Goal: Transaction & Acquisition: Subscribe to service/newsletter

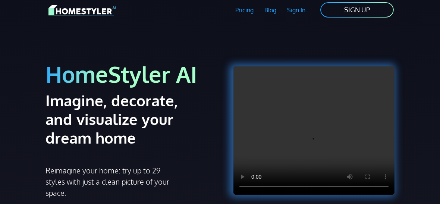
scroll to position [7, 0]
click at [371, 8] on link "SIGN UP" at bounding box center [357, 9] width 75 height 17
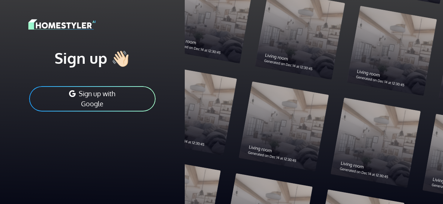
click at [121, 98] on button "Sign up with Google" at bounding box center [92, 98] width 128 height 27
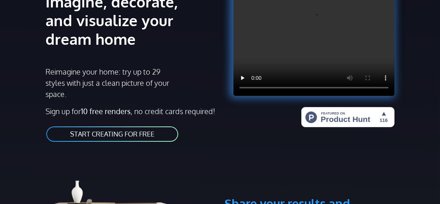
scroll to position [107, 0]
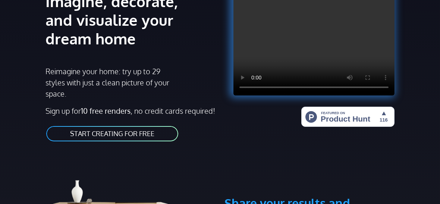
click at [110, 132] on link "START CREATING FOR FREE" at bounding box center [113, 133] width 134 height 17
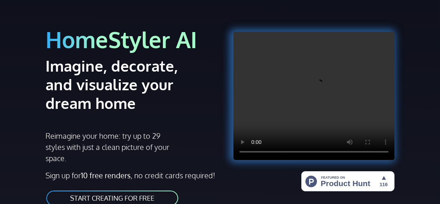
scroll to position [95, 0]
